Goal: Task Accomplishment & Management: Complete application form

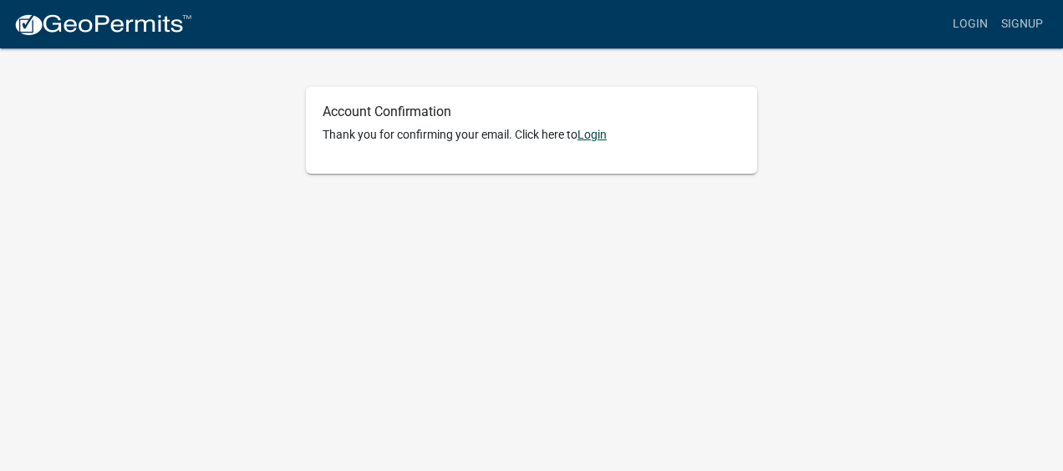
click at [521, 129] on link "Login" at bounding box center [591, 134] width 29 height 13
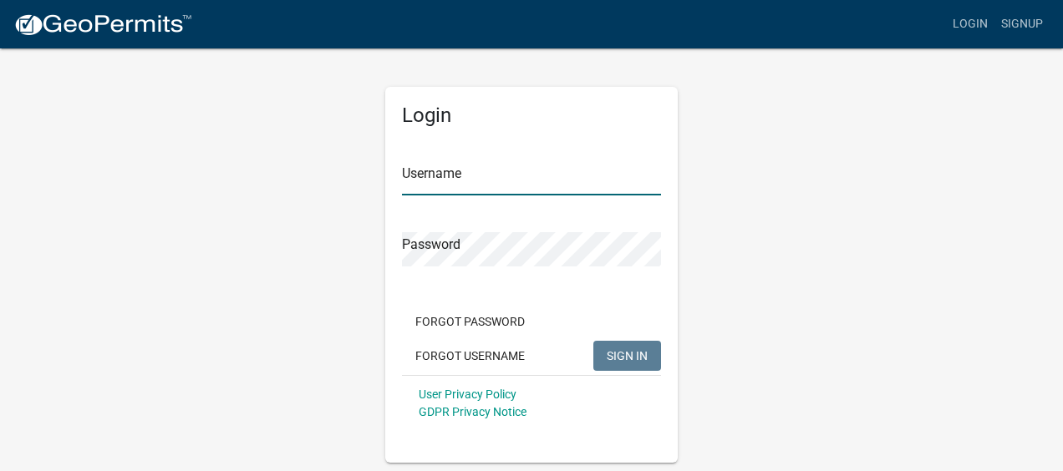
click at [465, 180] on input "Username" at bounding box center [531, 178] width 259 height 34
type input "CathyGuy"
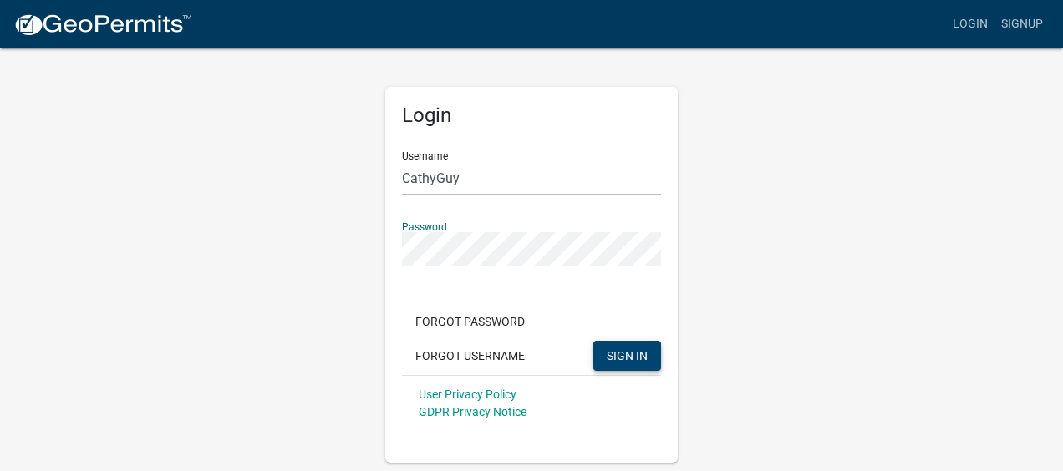
click at [521, 191] on span "SIGN IN" at bounding box center [627, 354] width 41 height 13
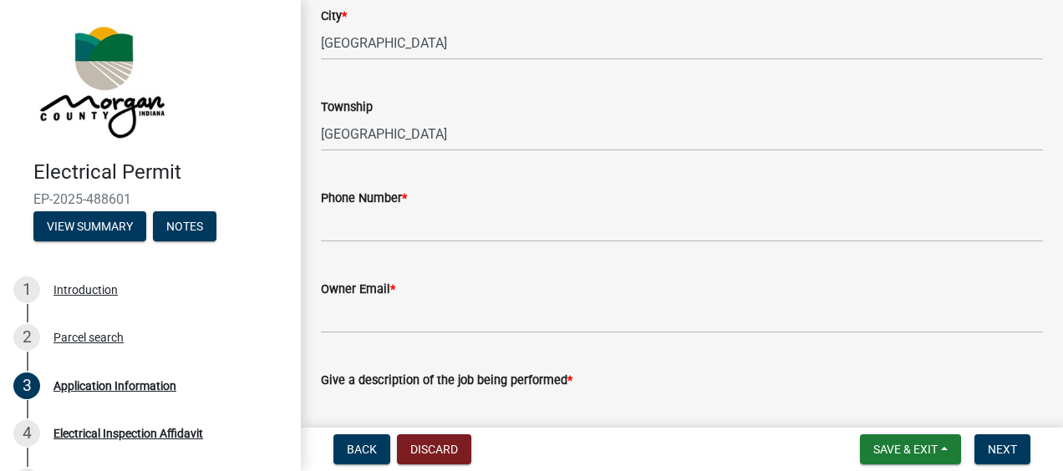
scroll to position [334, 0]
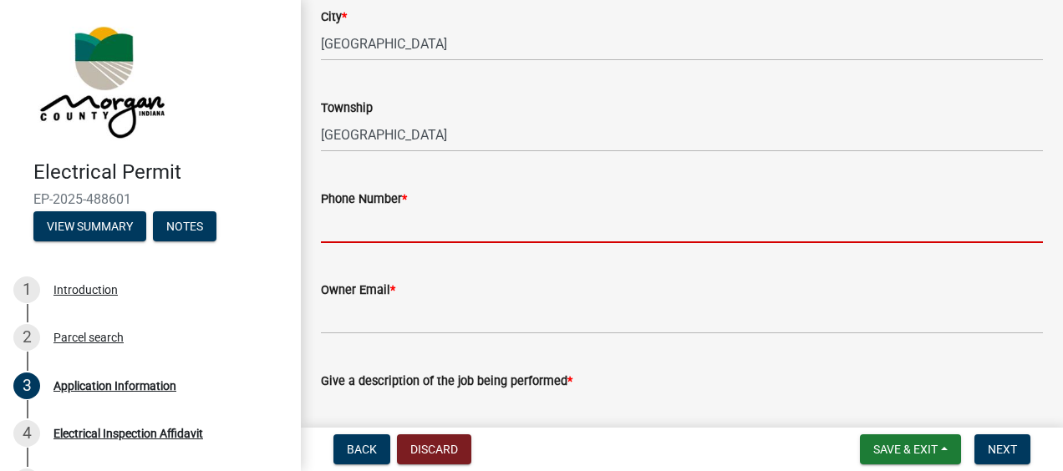
click at [342, 225] on input "Phone Number *" at bounding box center [682, 226] width 722 height 34
type input "7653461844"
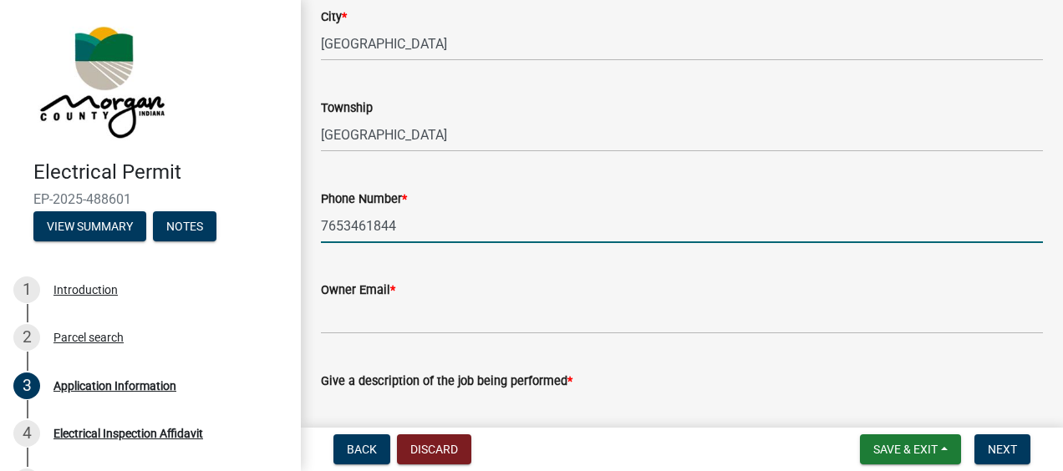
scroll to position [418, 0]
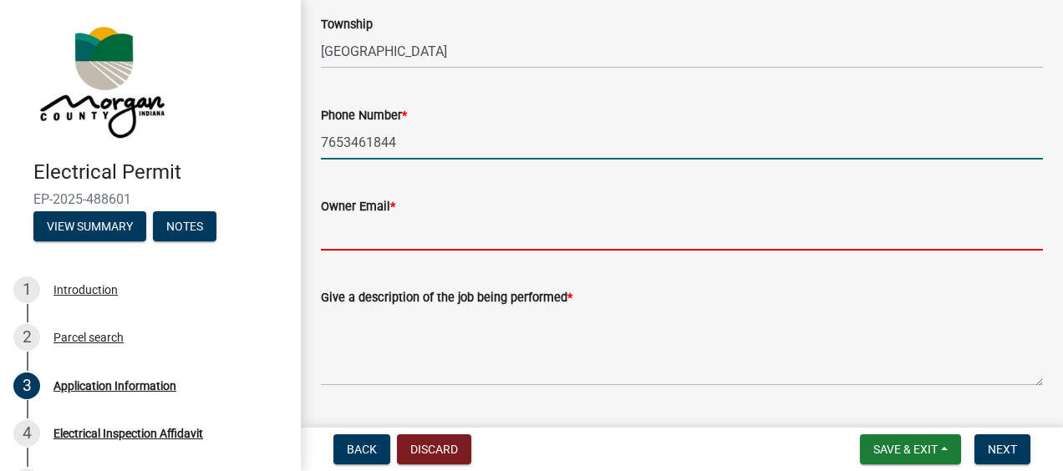
click at [334, 237] on input "Owner Email *" at bounding box center [682, 233] width 722 height 34
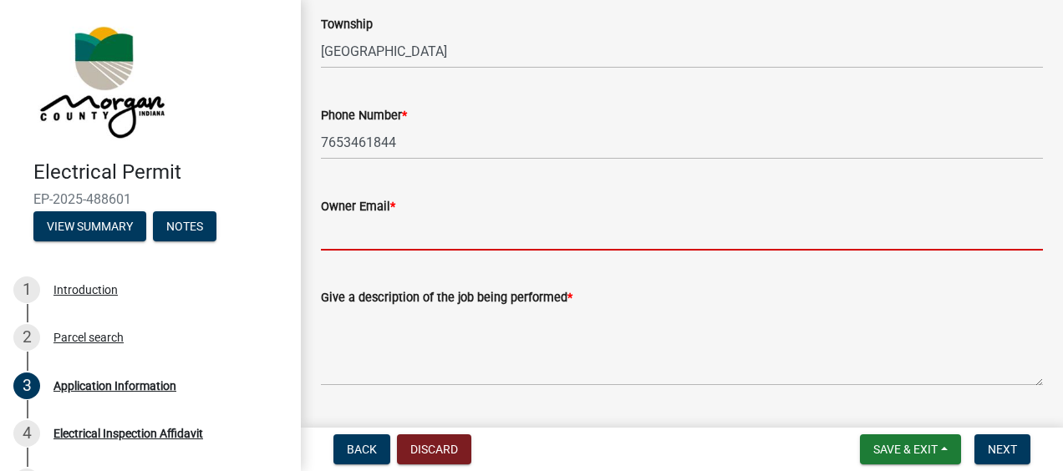
type input "[EMAIL_ADDRESS][DOMAIN_NAME]"
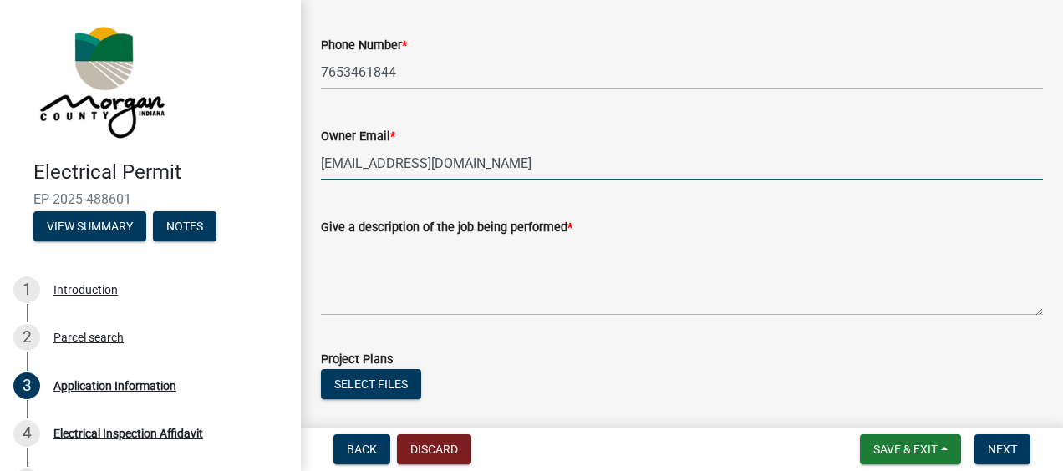
scroll to position [585, 0]
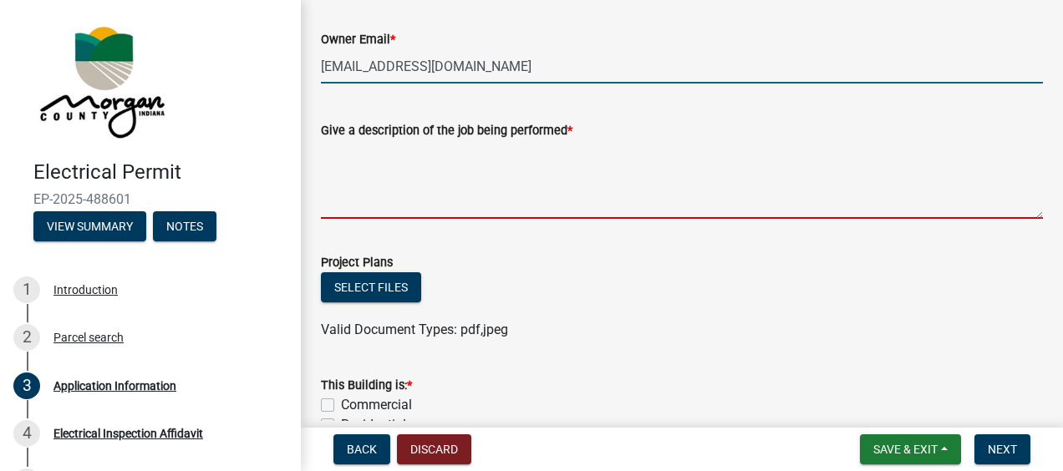
click at [339, 197] on textarea "Give a description of the job being performed *" at bounding box center [682, 179] width 722 height 79
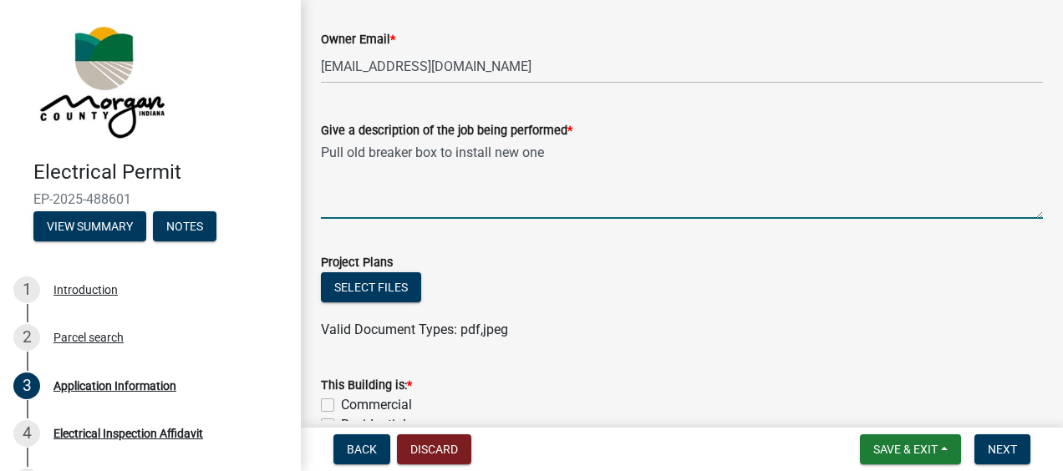
scroll to position [752, 0]
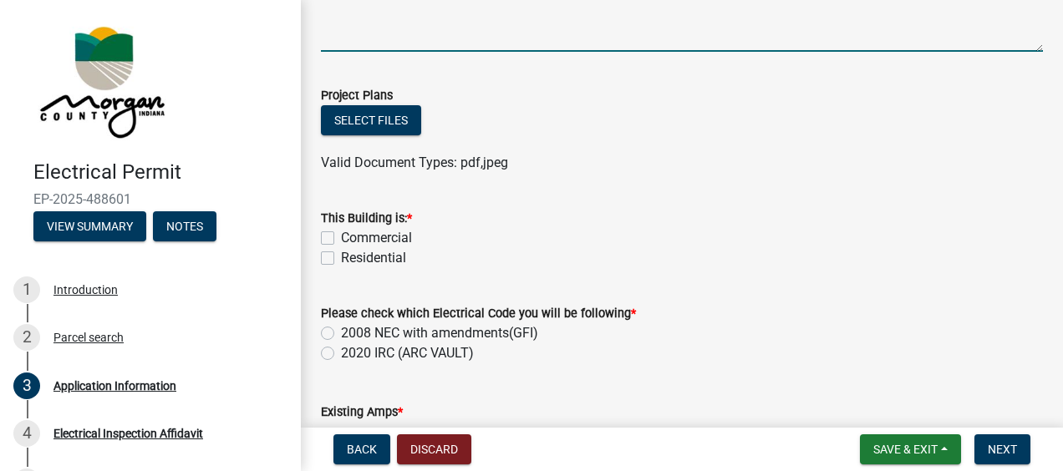
type textarea "Pull old breaker box to install new one"
click at [341, 256] on label "Residential" at bounding box center [373, 258] width 65 height 20
click at [341, 256] on input "Residential" at bounding box center [346, 253] width 11 height 11
checkbox input "true"
checkbox input "false"
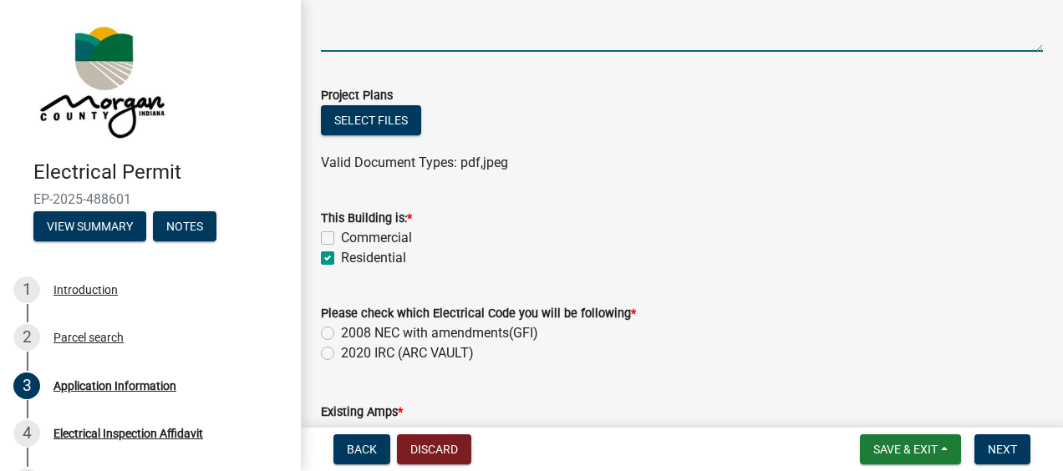
checkbox input "true"
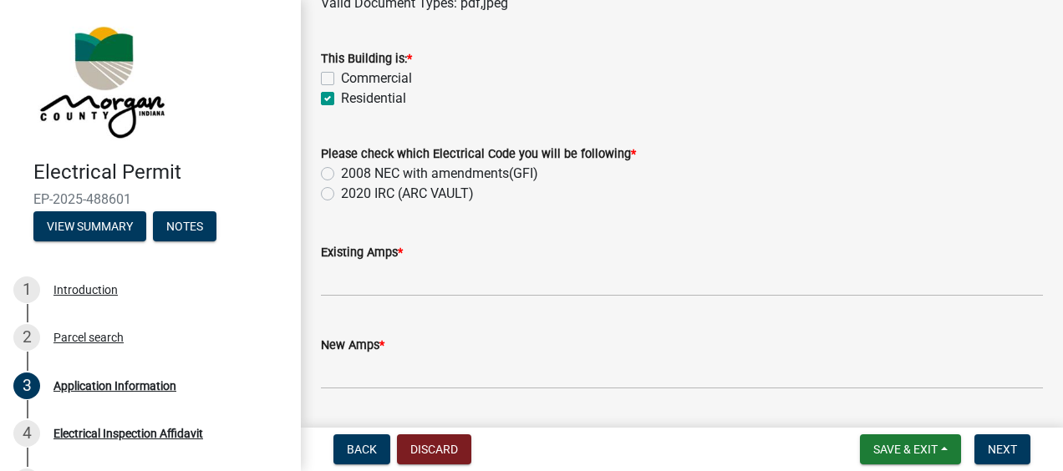
scroll to position [919, 0]
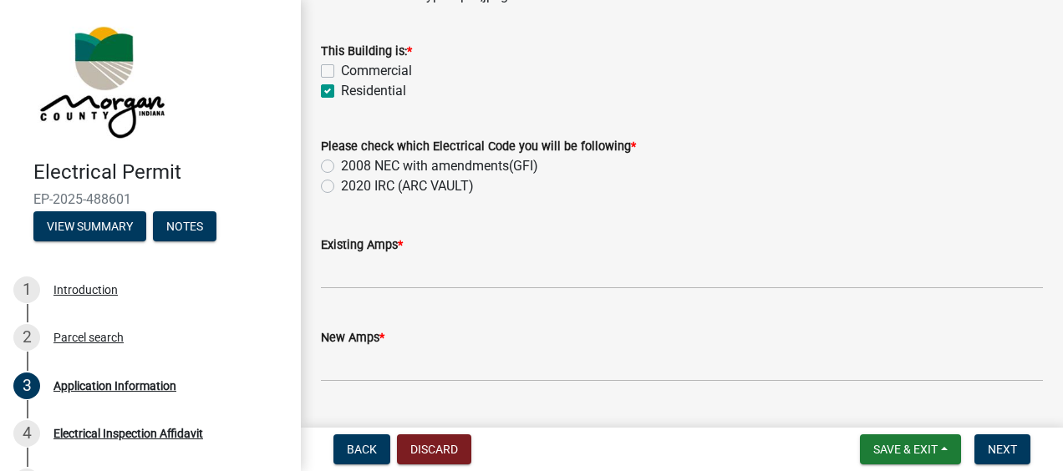
click at [341, 188] on label "2020 IRC (ARC VAULT)" at bounding box center [407, 186] width 133 height 20
click at [341, 187] on input "2020 IRC (ARC VAULT)" at bounding box center [346, 181] width 11 height 11
radio input "true"
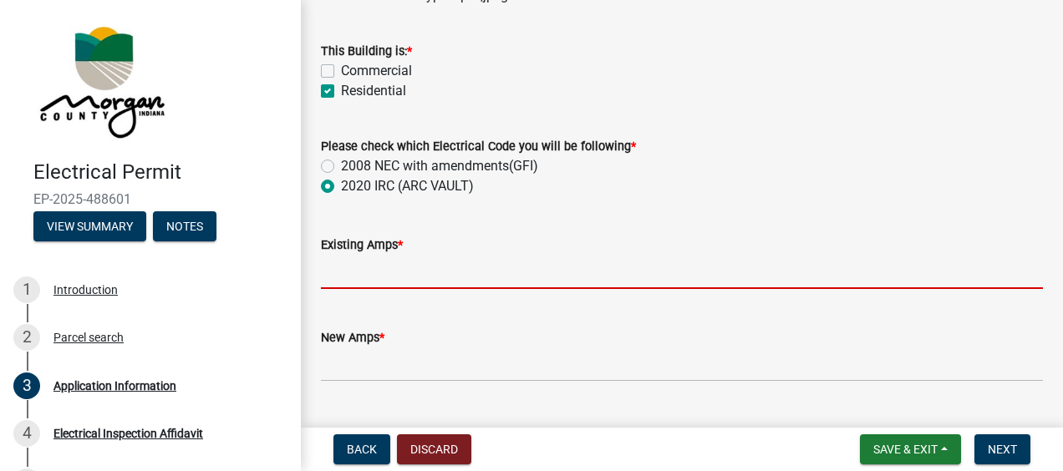
click at [344, 277] on input "text" at bounding box center [682, 272] width 722 height 34
click at [561, 257] on input "text" at bounding box center [682, 272] width 722 height 34
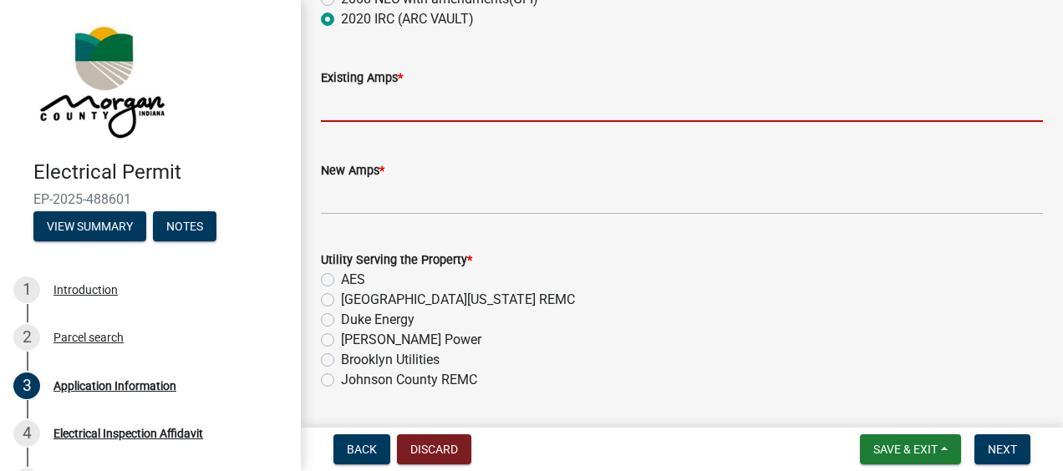
click at [328, 320] on div "Utility Serving the Property * AES [GEOGRAPHIC_DATA][US_STATE] REMC Duke Energy…" at bounding box center [682, 320] width 722 height 140
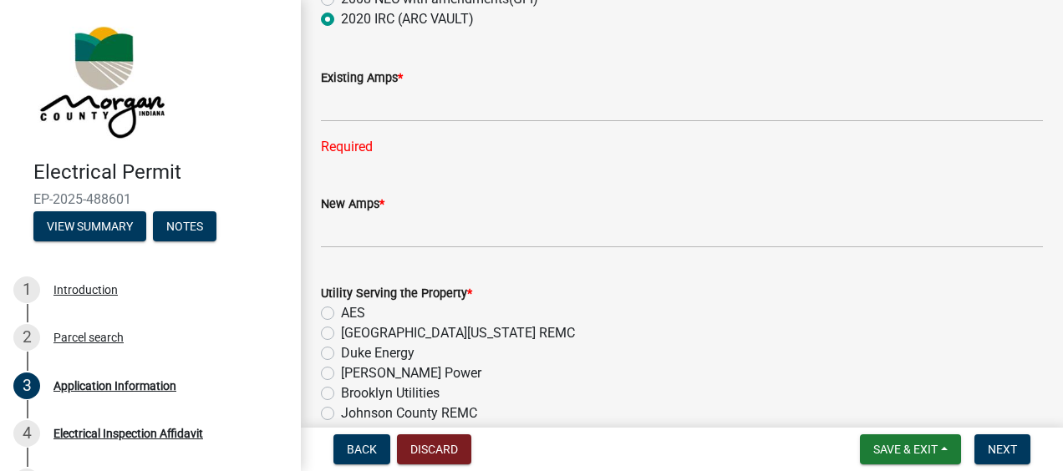
click at [341, 354] on label "Duke Energy" at bounding box center [378, 353] width 74 height 20
click at [341, 354] on input "Duke Energy" at bounding box center [346, 348] width 11 height 11
radio input "true"
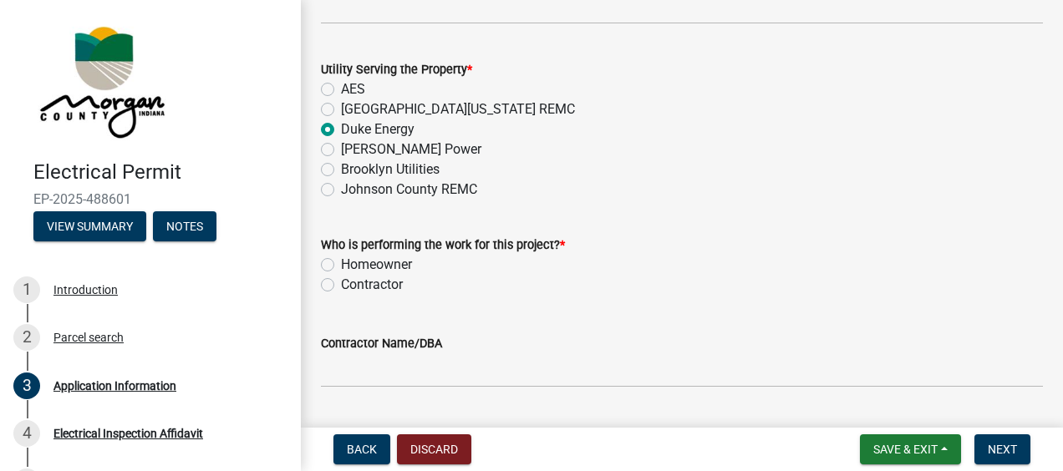
scroll to position [1337, 0]
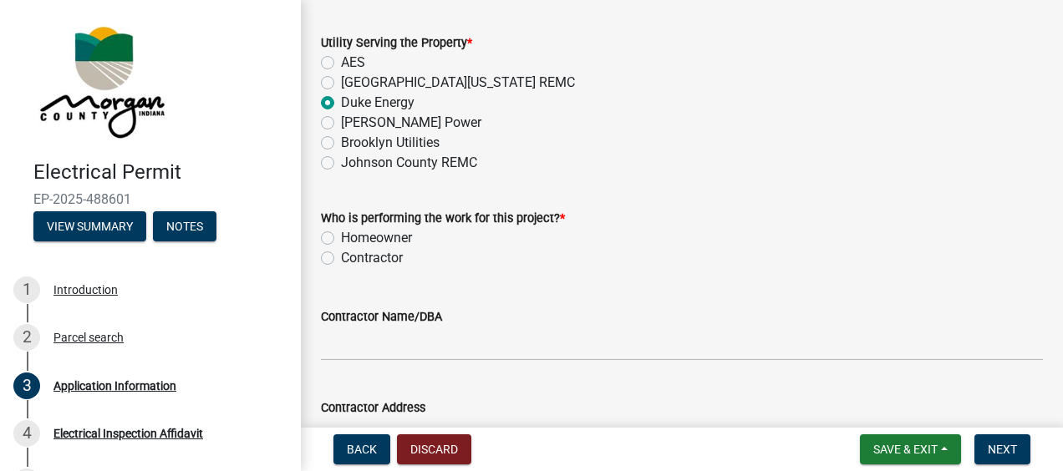
drag, startPoint x: 323, startPoint y: 236, endPoint x: 331, endPoint y: 241, distance: 9.7
click at [341, 236] on label "Homeowner" at bounding box center [376, 238] width 71 height 20
click at [341, 236] on input "Homeowner" at bounding box center [346, 233] width 11 height 11
radio input "true"
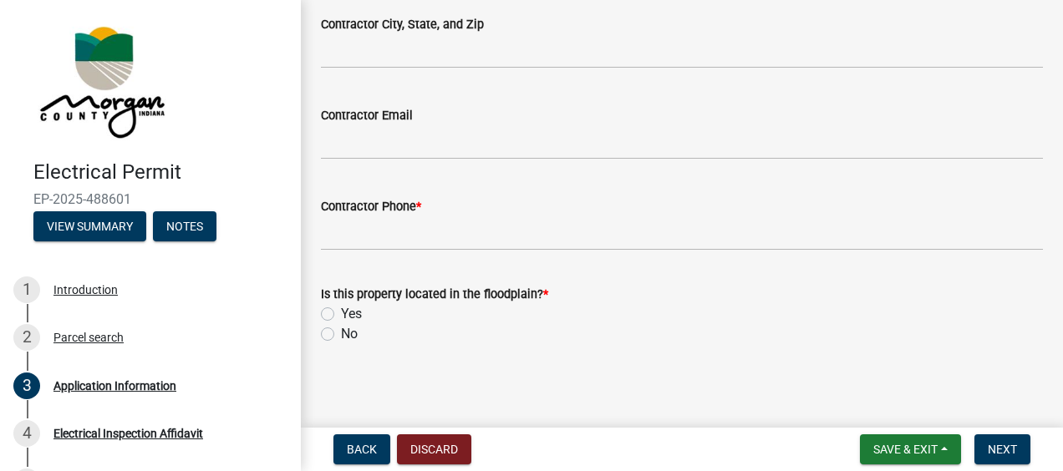
scroll to position [1814, 0]
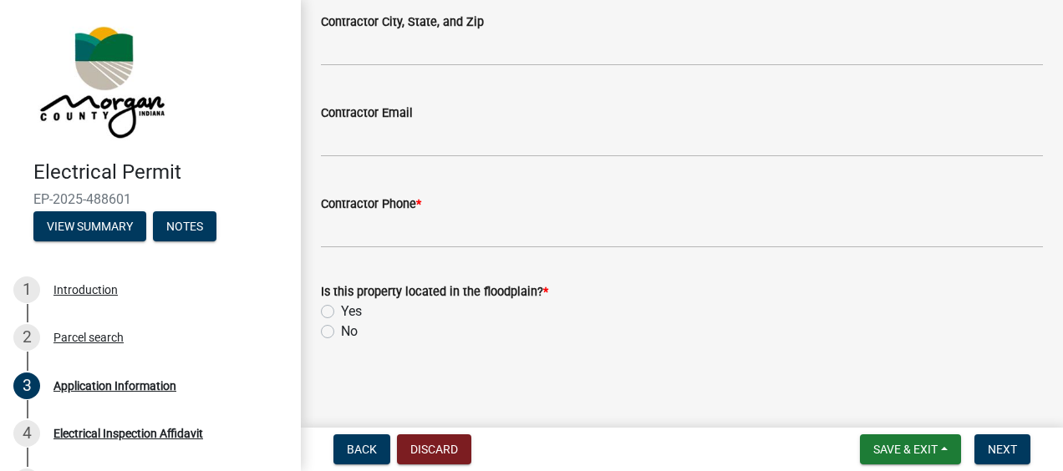
click at [341, 329] on label "No" at bounding box center [349, 332] width 17 height 20
click at [341, 329] on input "No" at bounding box center [346, 327] width 11 height 11
radio input "true"
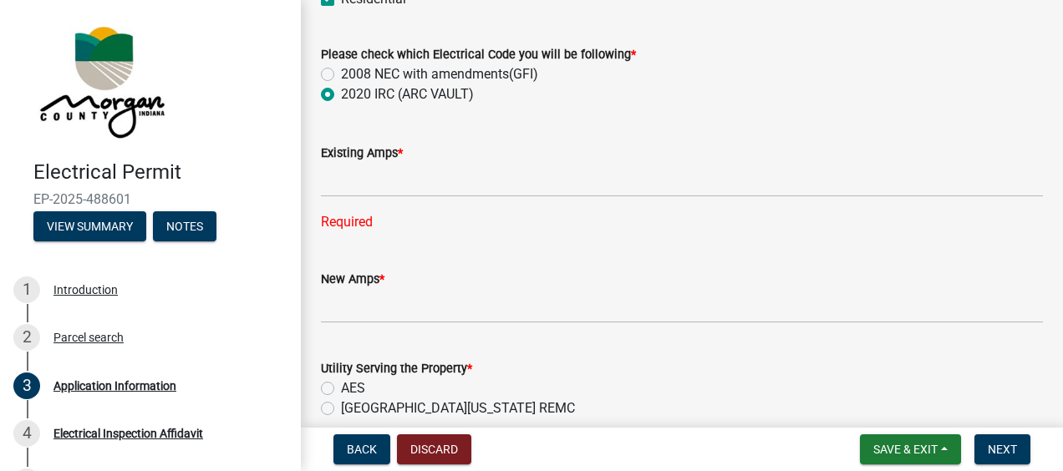
scroll to position [811, 0]
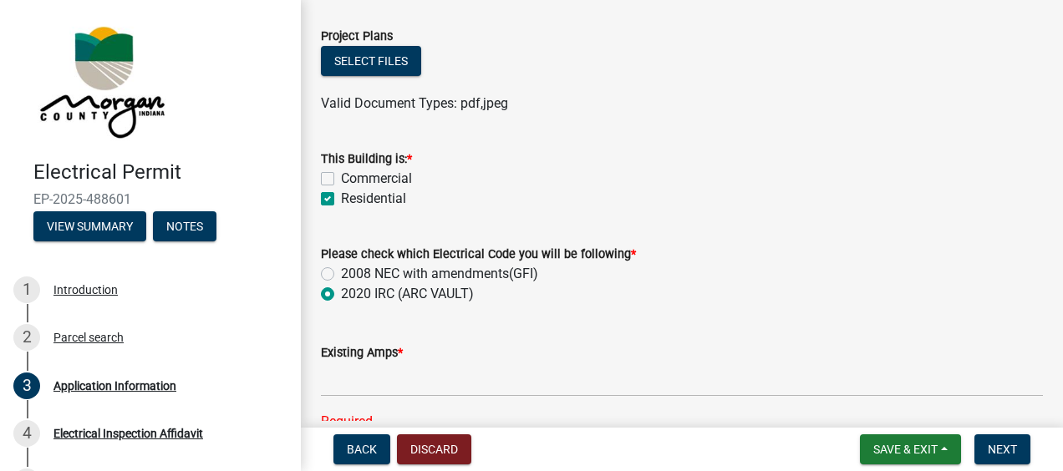
click at [341, 273] on label "2008 NEC with amendments(GFI)" at bounding box center [439, 274] width 197 height 20
click at [341, 273] on input "2008 NEC with amendments(GFI)" at bounding box center [346, 269] width 11 height 11
radio input "true"
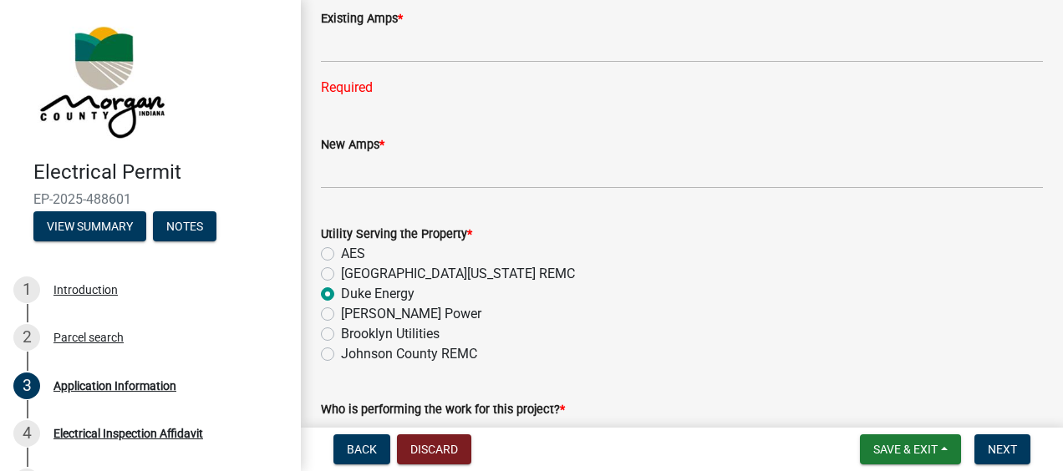
scroll to position [1062, 0]
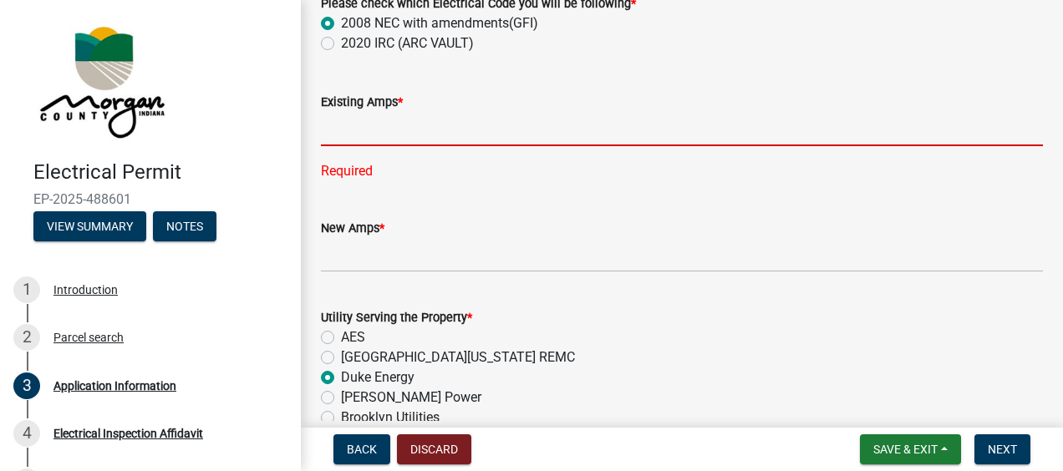
click at [333, 131] on input "text" at bounding box center [682, 129] width 722 height 34
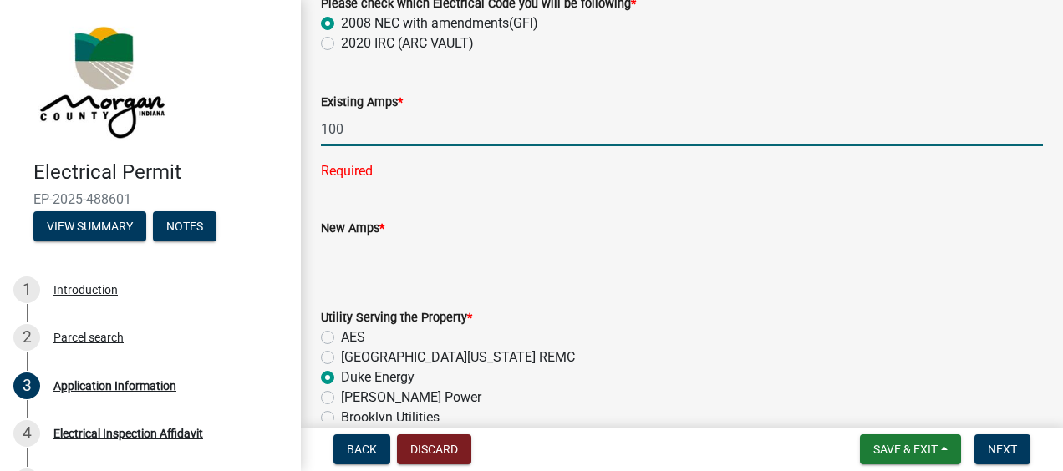
type input "100"
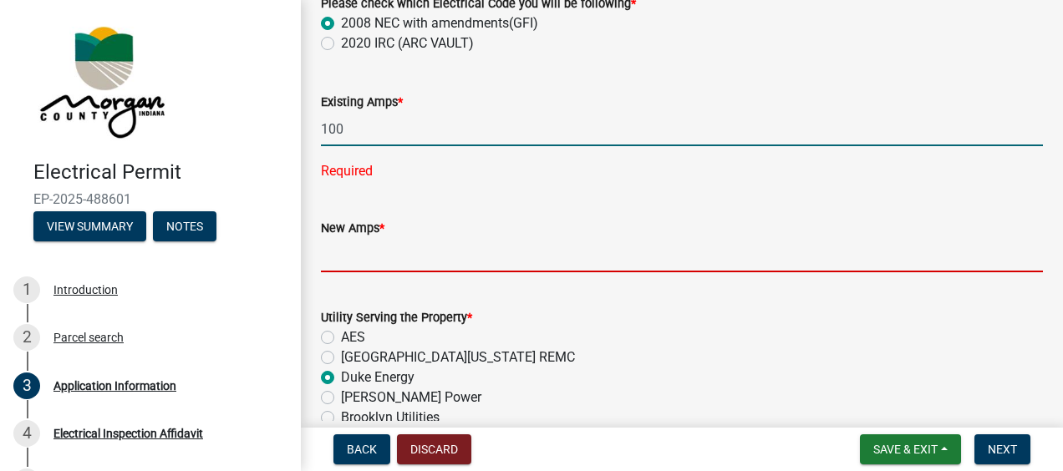
drag, startPoint x: 435, startPoint y: 226, endPoint x: 424, endPoint y: 232, distance: 12.8
click at [436, 226] on form "New Amps *" at bounding box center [682, 245] width 722 height 54
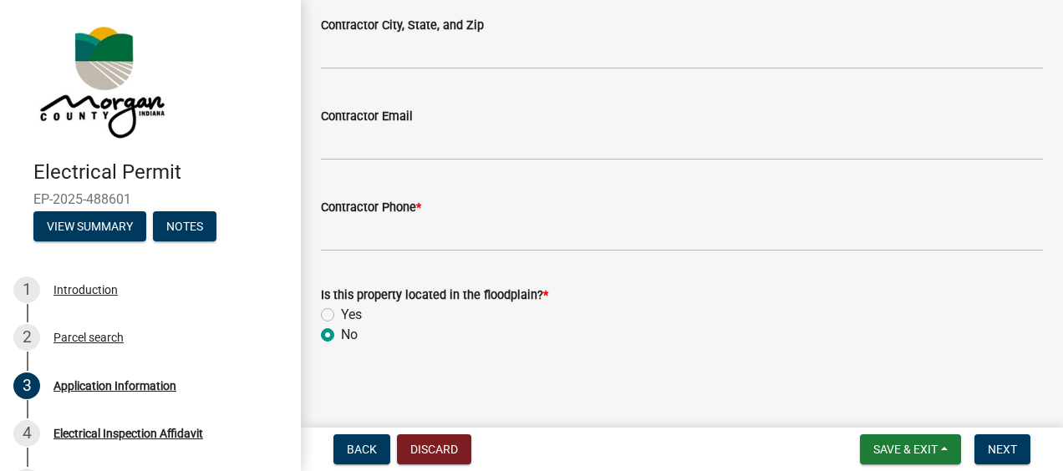
scroll to position [1781, 0]
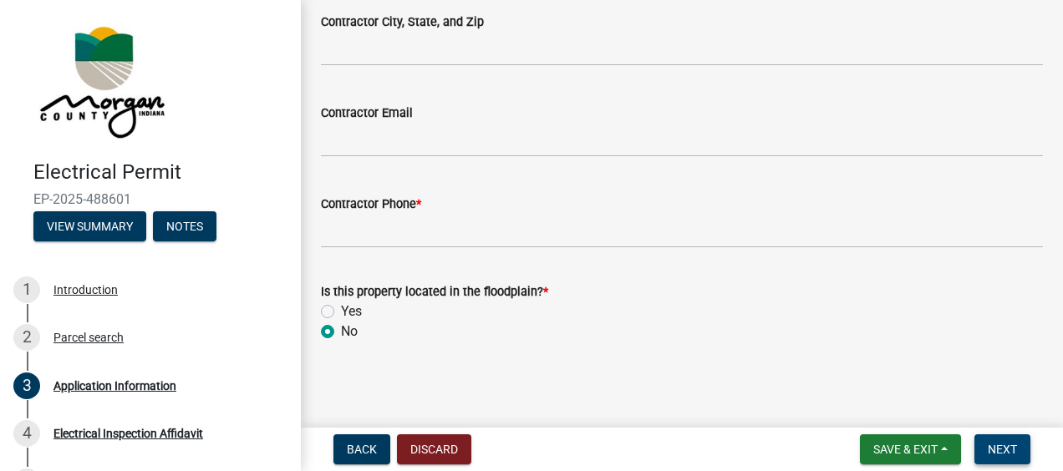
type input "100"
click at [1004, 446] on span "Next" at bounding box center [1002, 449] width 29 height 13
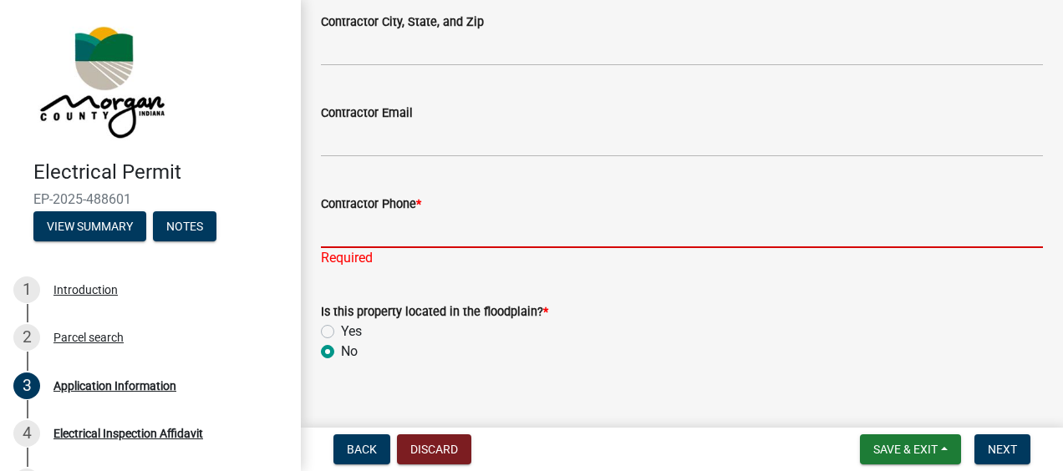
click at [367, 236] on input "Contractor Phone *" at bounding box center [682, 231] width 722 height 34
type input "7653461844"
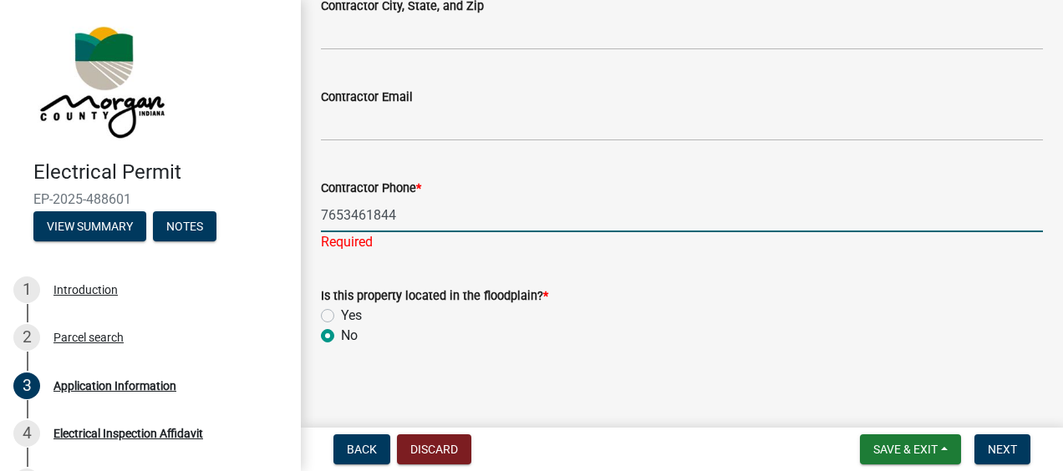
scroll to position [1801, 0]
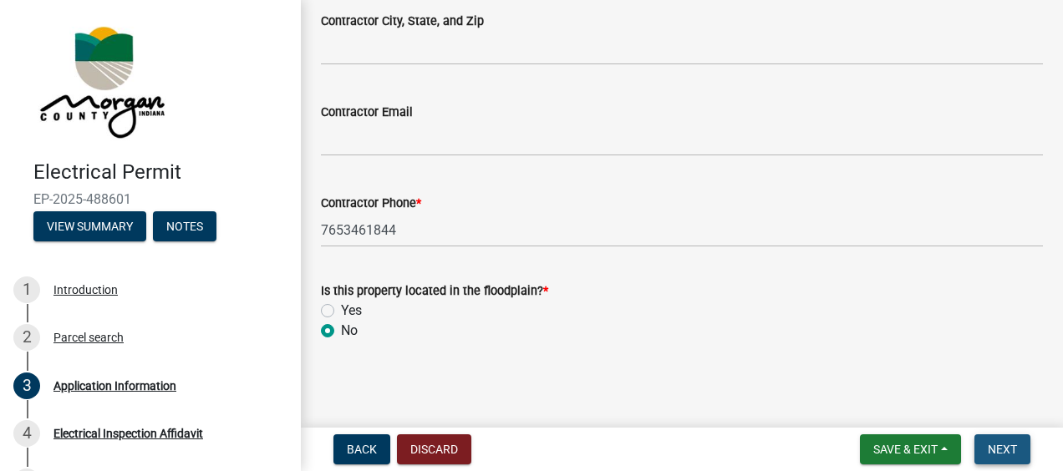
click at [1005, 450] on span "Next" at bounding box center [1002, 449] width 29 height 13
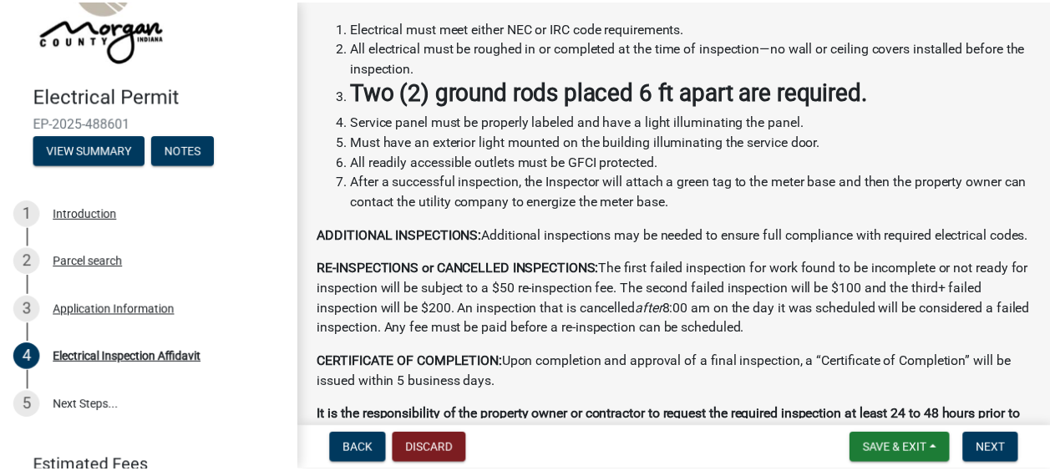
scroll to position [237, 0]
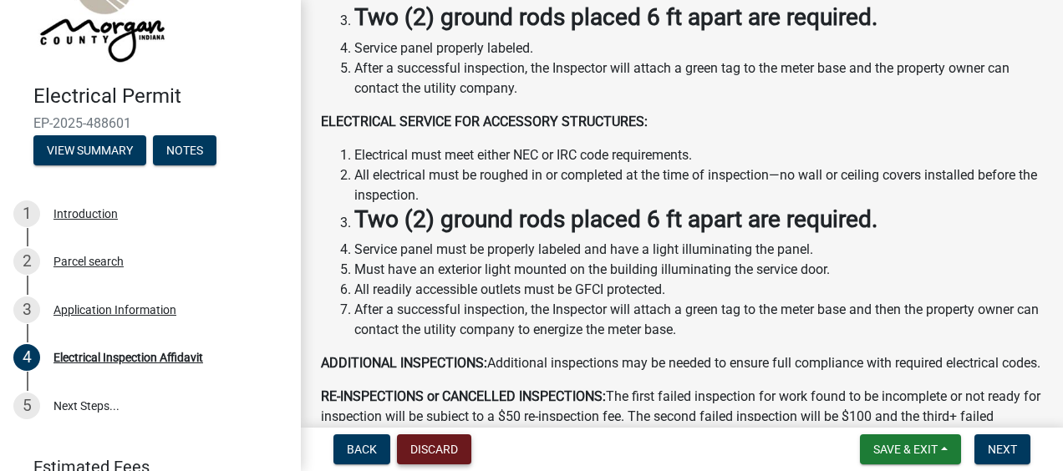
click at [437, 450] on button "Discard" at bounding box center [434, 450] width 74 height 30
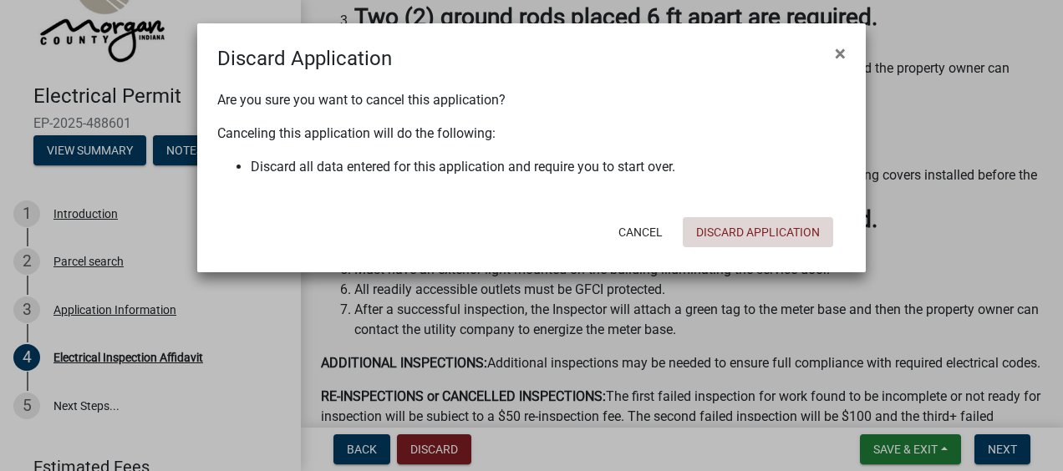
click at [768, 231] on button "Discard Application" at bounding box center [758, 232] width 150 height 30
